Goal: Check status: Check status

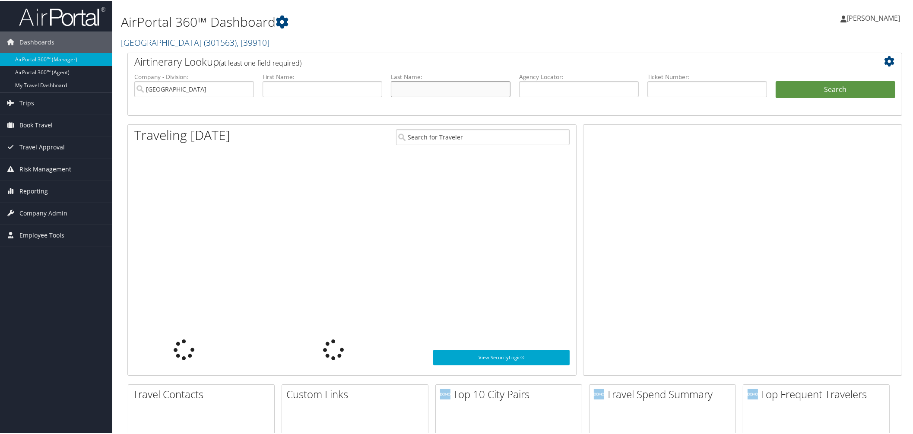
click at [433, 96] on input "text" at bounding box center [451, 88] width 120 height 16
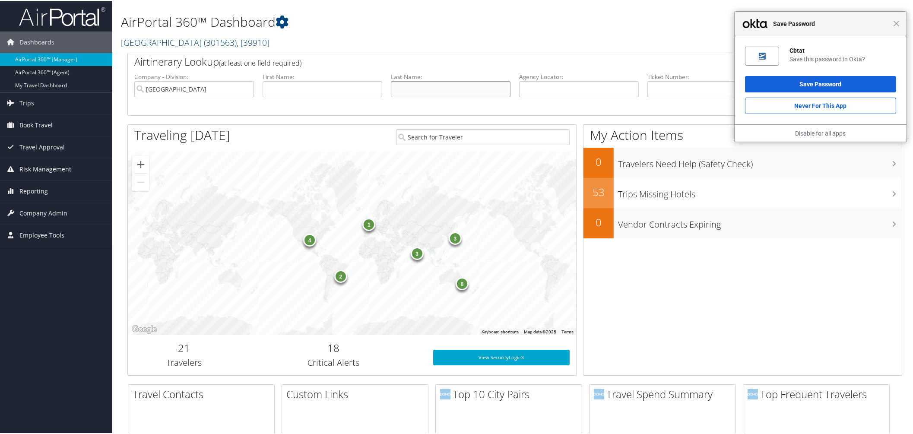
click at [460, 96] on input "text" at bounding box center [451, 88] width 120 height 16
type input "[PERSON_NAME]"
click at [776, 80] on button "Search" at bounding box center [836, 88] width 120 height 17
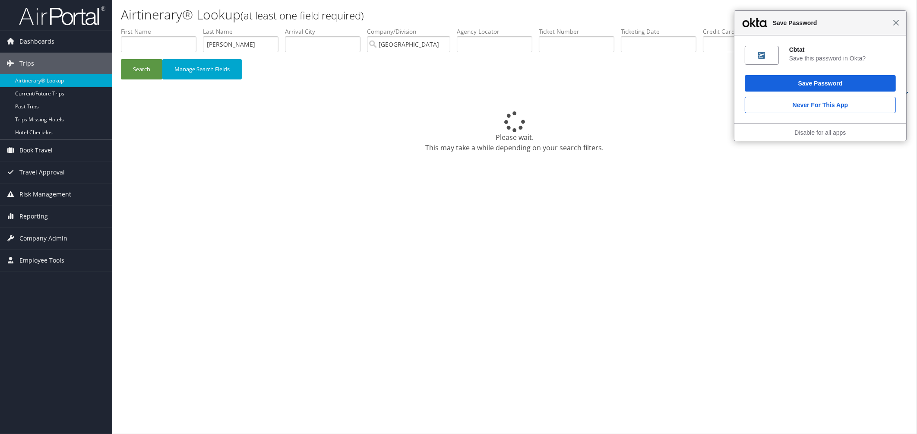
click at [896, 20] on span "Close" at bounding box center [896, 22] width 6 height 6
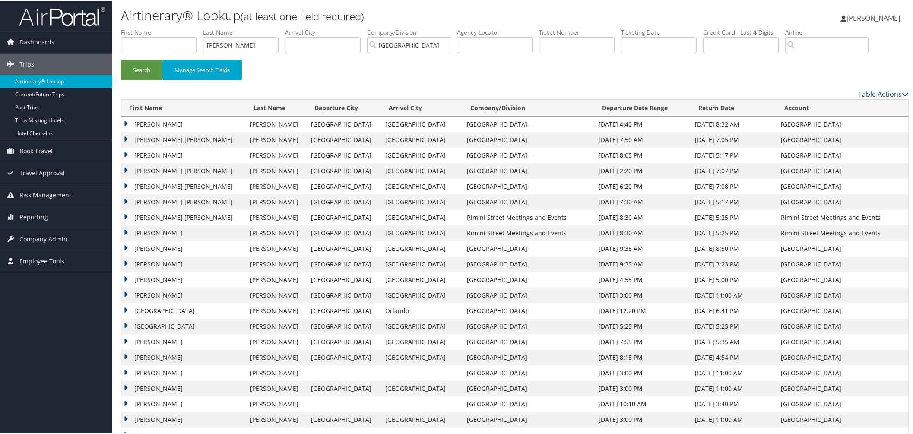
click at [127, 147] on td "VICTORIA MARISSA" at bounding box center [183, 139] width 124 height 16
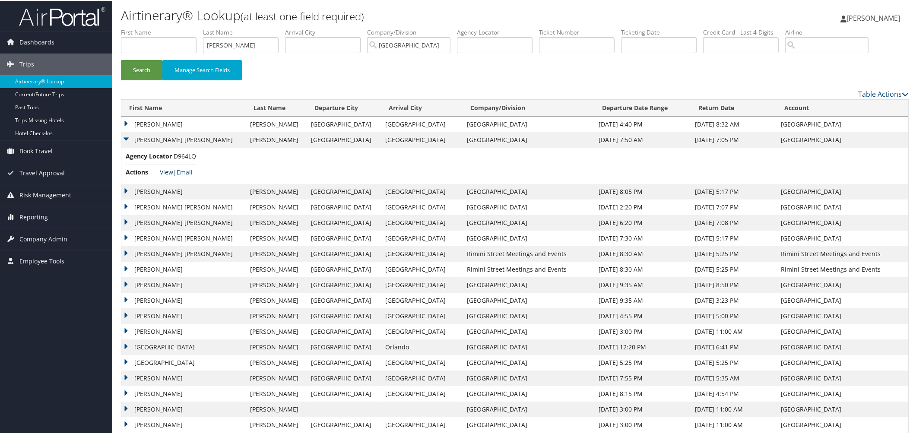
click at [170, 175] on link "View" at bounding box center [166, 171] width 13 height 8
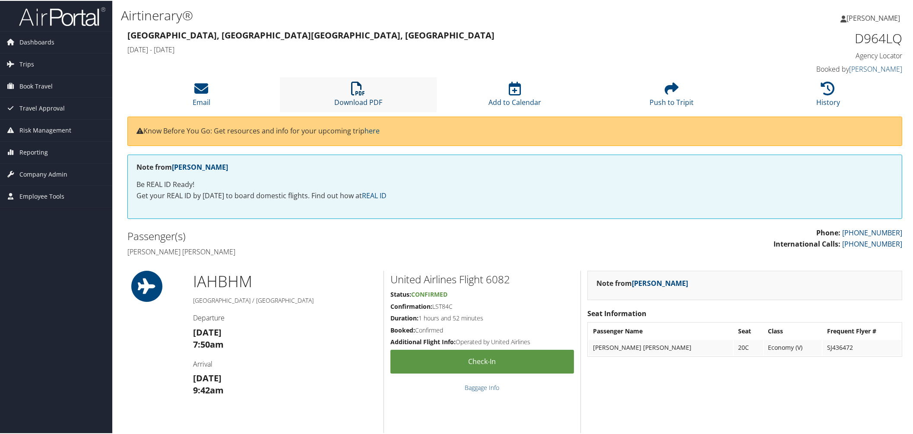
click at [354, 95] on icon at bounding box center [358, 88] width 14 height 14
